Goal: Check status: Check status

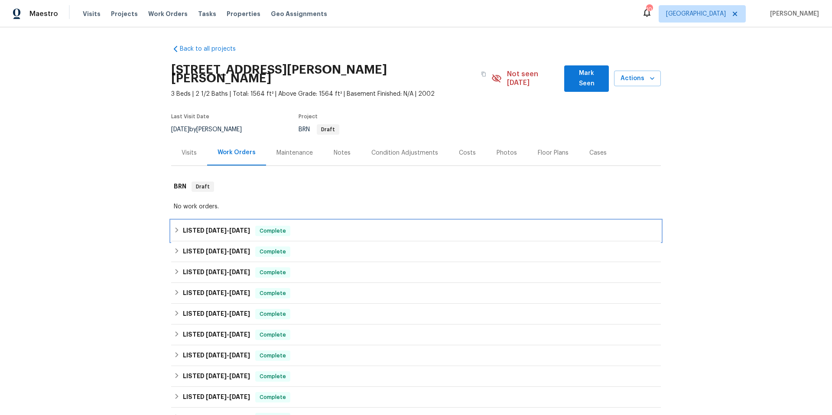
click at [323, 226] on div "LISTED [DATE] - [DATE] Complete" at bounding box center [416, 231] width 485 height 10
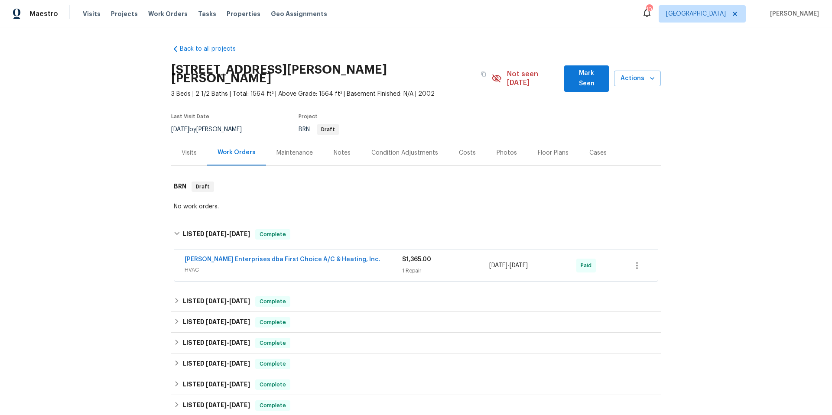
click at [359, 266] on span "HVAC" at bounding box center [294, 270] width 218 height 9
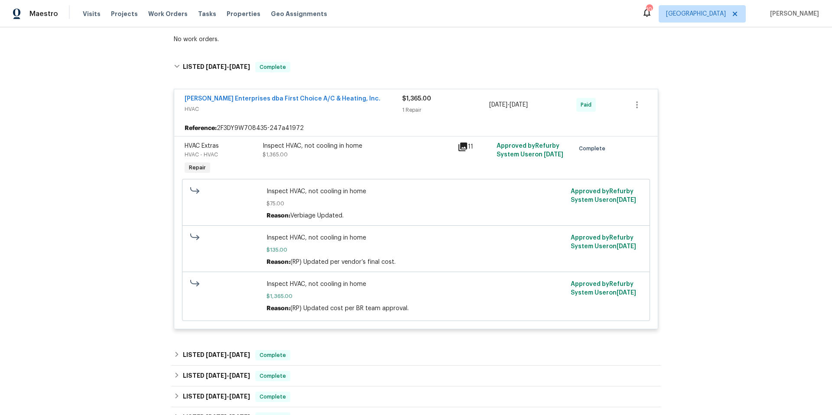
scroll to position [231, 0]
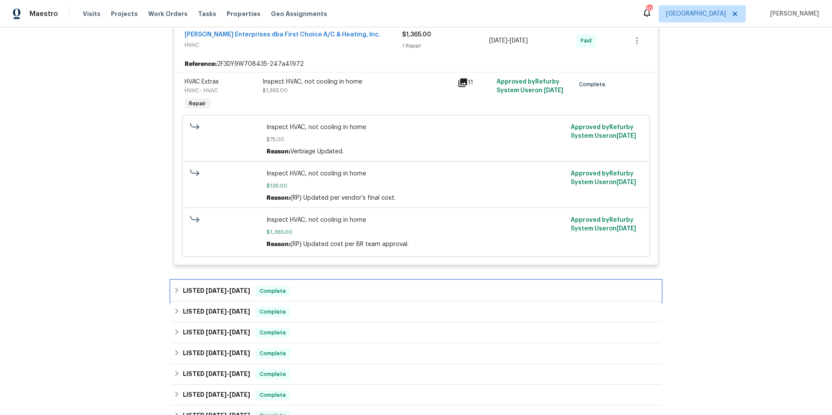
click at [354, 286] on div "LISTED [DATE] - [DATE] Complete" at bounding box center [416, 291] width 485 height 10
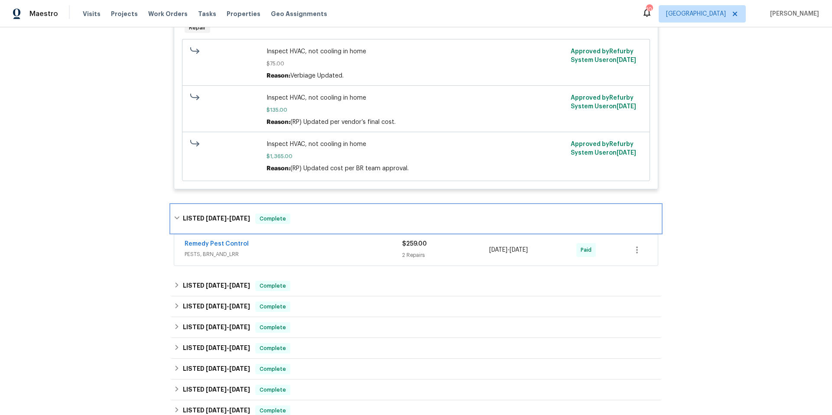
scroll to position [312, 0]
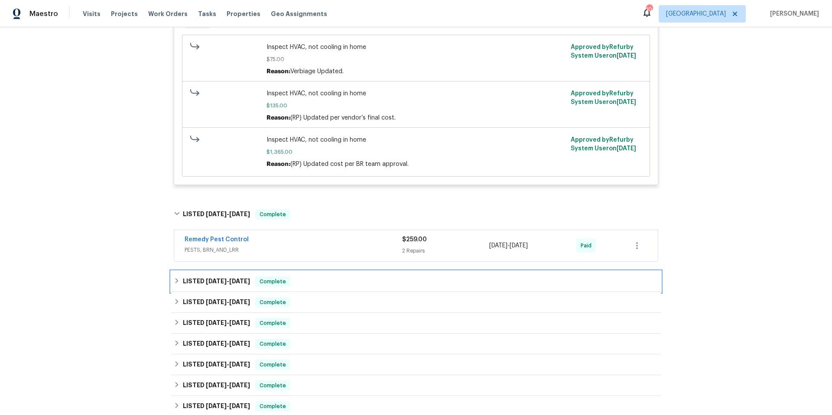
click at [355, 279] on div "LISTED [DATE] - [DATE] Complete" at bounding box center [416, 282] width 485 height 10
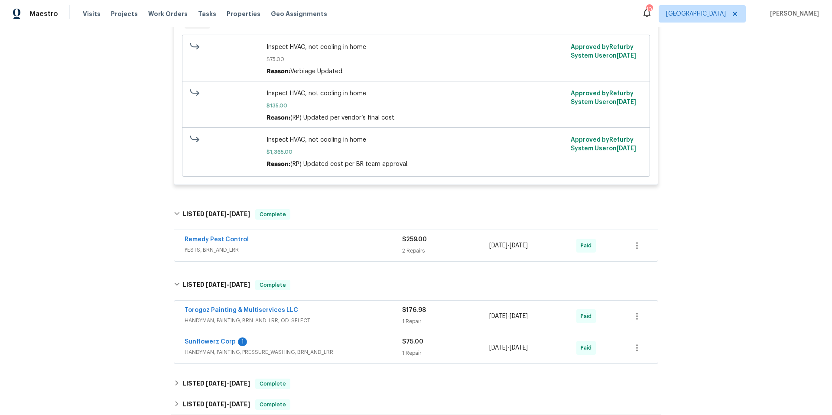
click at [319, 236] on div "Remedy Pest Control" at bounding box center [294, 240] width 218 height 10
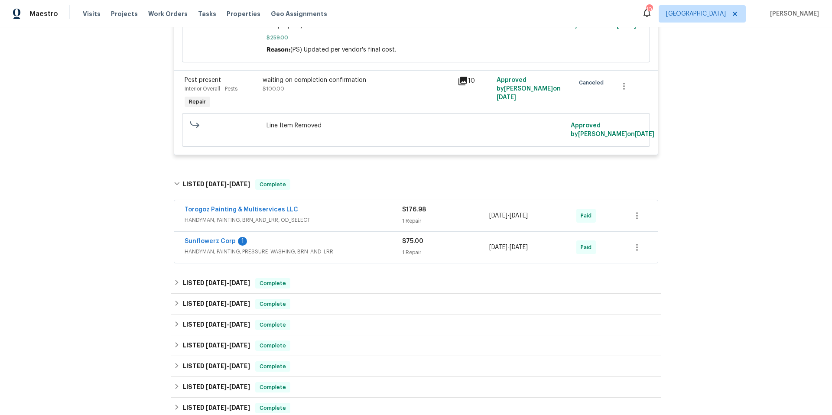
scroll to position [643, 0]
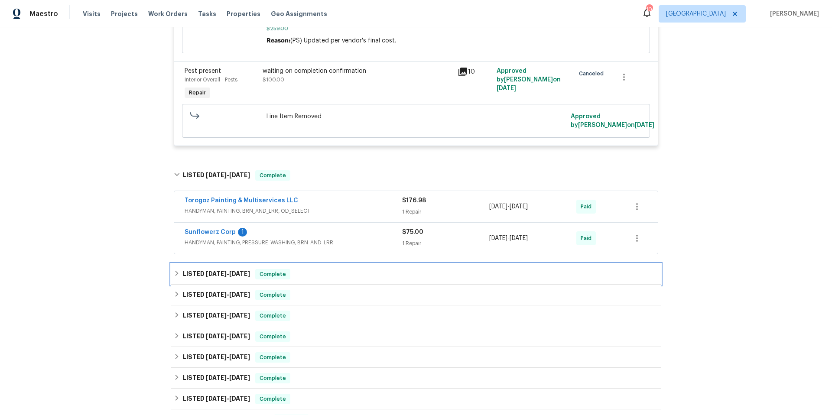
click at [344, 270] on div "LISTED [DATE] - [DATE] Complete" at bounding box center [416, 274] width 485 height 10
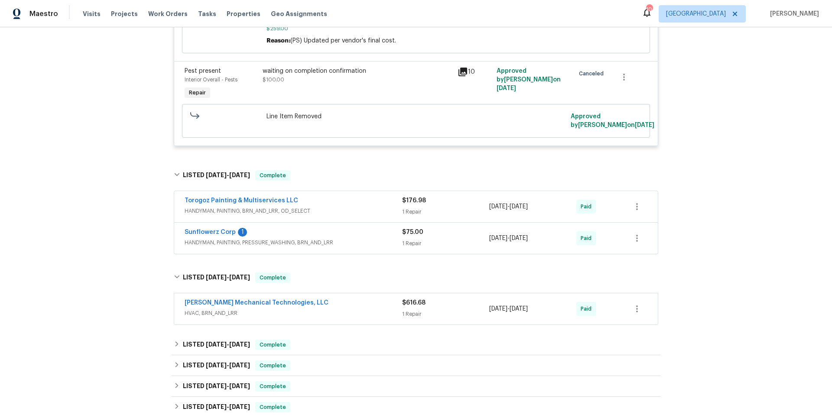
click at [340, 300] on div "[PERSON_NAME] Mechanical Technologies, LLC" at bounding box center [294, 304] width 218 height 10
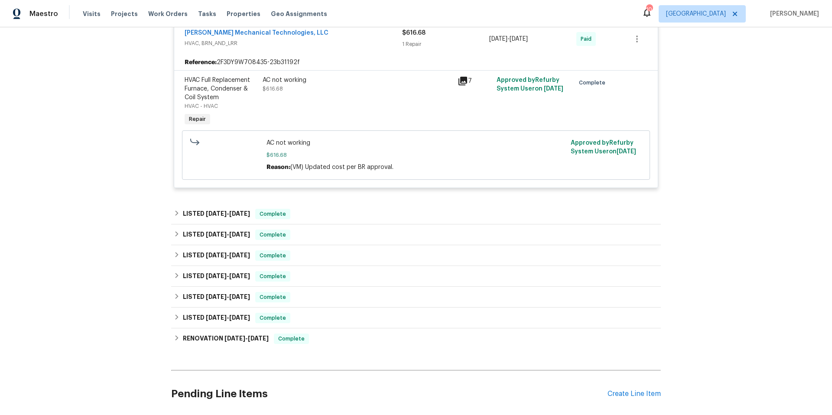
scroll to position [765, 0]
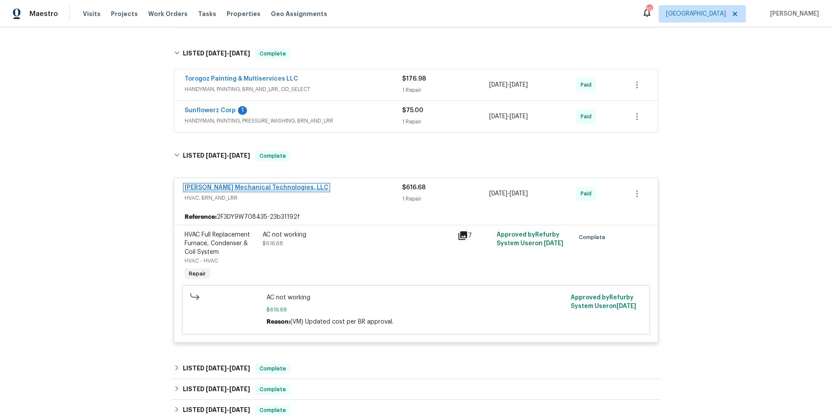
click at [266, 185] on link "[PERSON_NAME] Mechanical Technologies, LLC" at bounding box center [257, 188] width 144 height 6
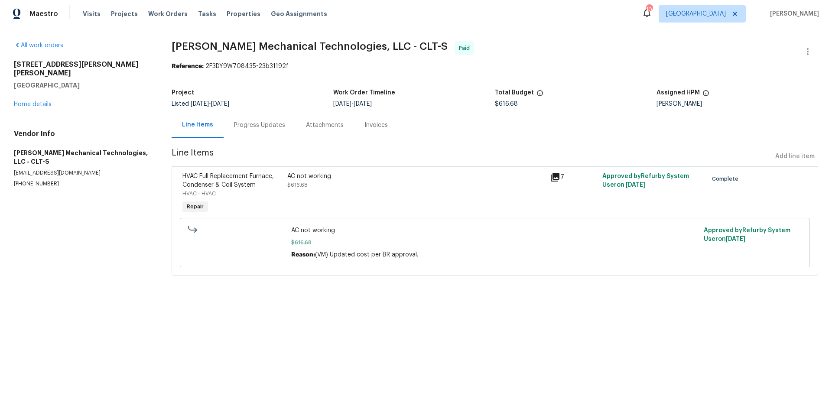
click at [260, 130] on div "Progress Updates" at bounding box center [260, 125] width 72 height 26
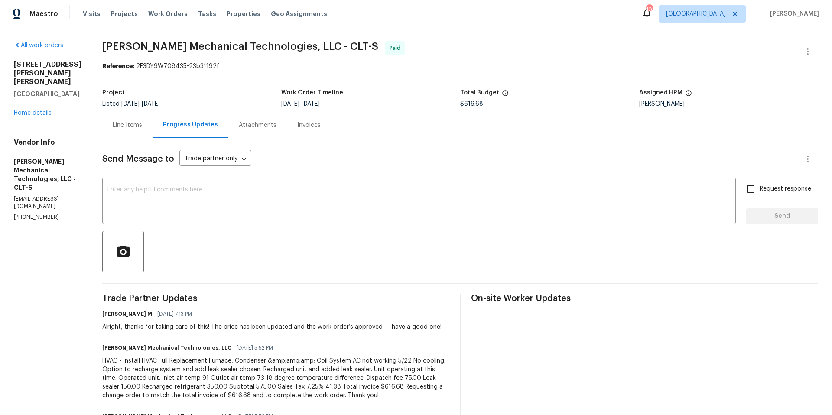
click at [140, 127] on div "Line Items" at bounding box center [127, 125] width 29 height 9
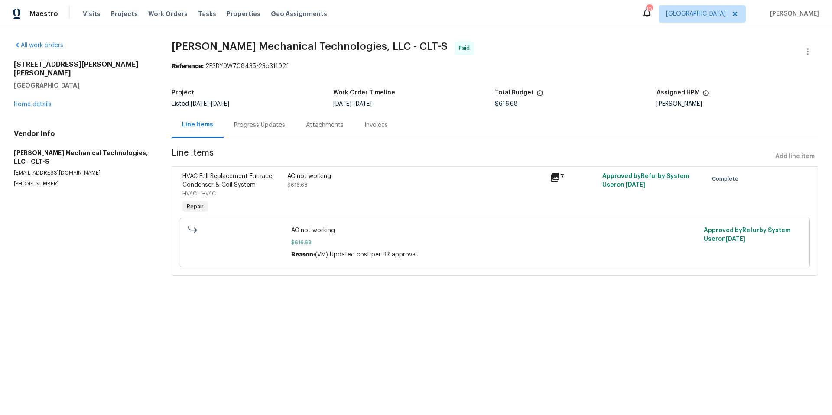
click at [554, 177] on icon at bounding box center [555, 177] width 9 height 9
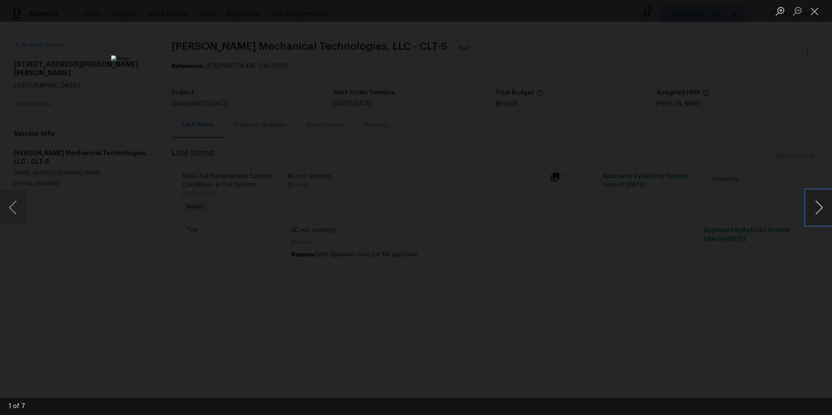
click at [815, 205] on button "Next image" at bounding box center [819, 207] width 26 height 35
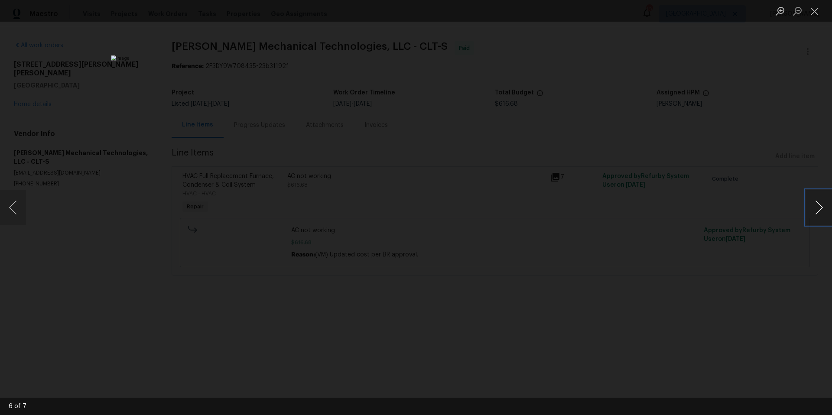
click at [815, 205] on button "Next image" at bounding box center [819, 207] width 26 height 35
click at [814, 13] on button "Close lightbox" at bounding box center [814, 10] width 17 height 15
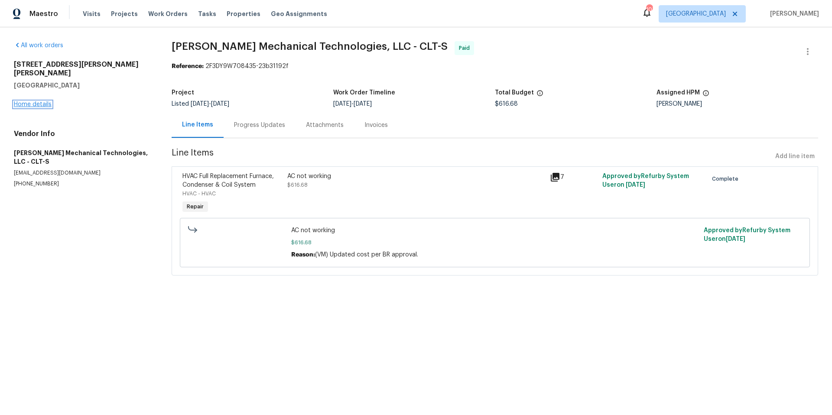
click at [34, 101] on link "Home details" at bounding box center [33, 104] width 38 height 6
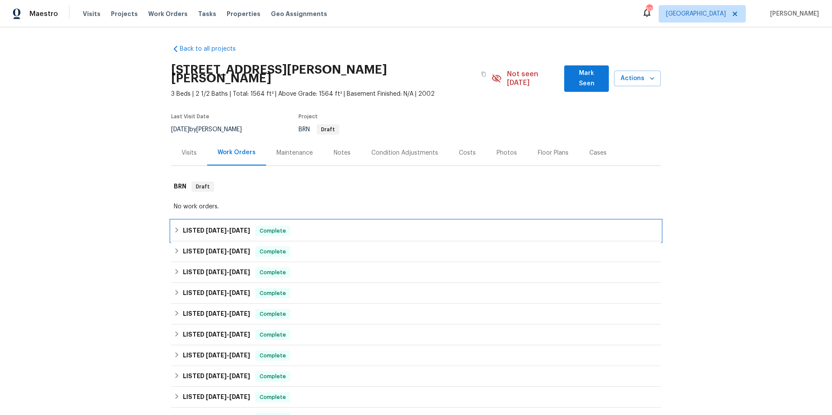
click at [332, 226] on div "LISTED [DATE] - [DATE] Complete" at bounding box center [416, 231] width 485 height 10
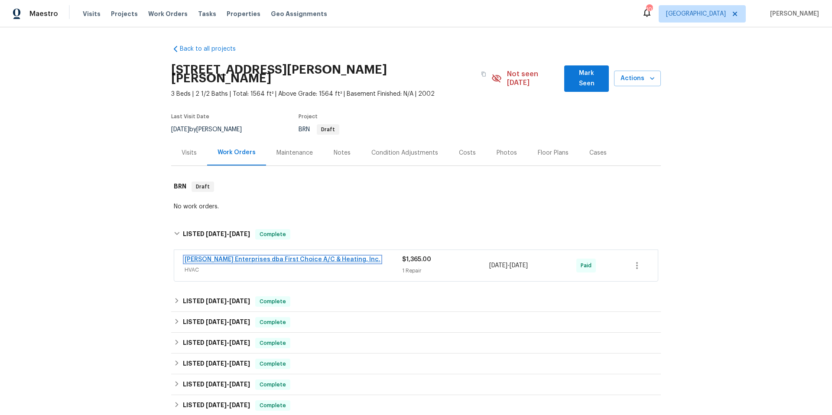
click at [289, 257] on link "[PERSON_NAME] Enterprises dba First Choice A/C & Heating, Inc." at bounding box center [283, 260] width 196 height 6
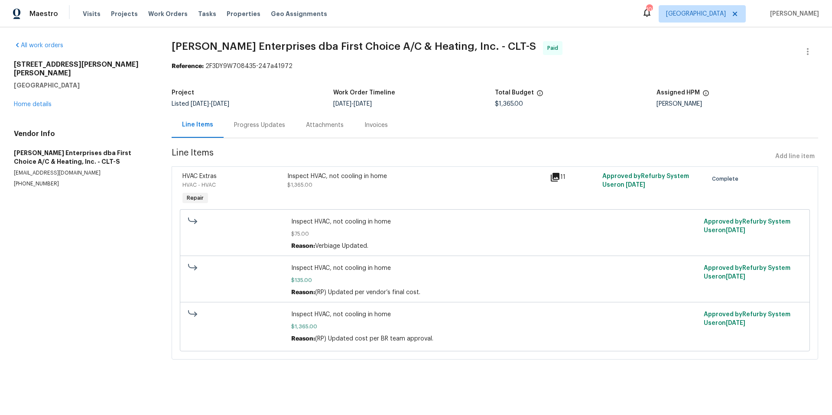
click at [242, 125] on div "Progress Updates" at bounding box center [259, 125] width 51 height 9
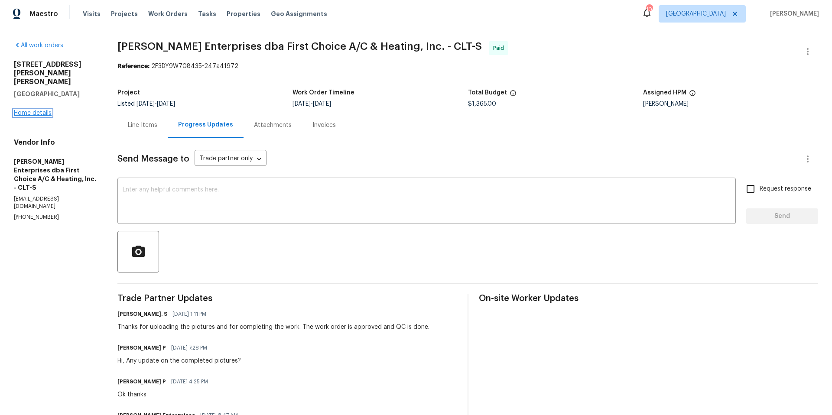
click at [35, 110] on link "Home details" at bounding box center [33, 113] width 38 height 6
